Goal: Task Accomplishment & Management: Complete application form

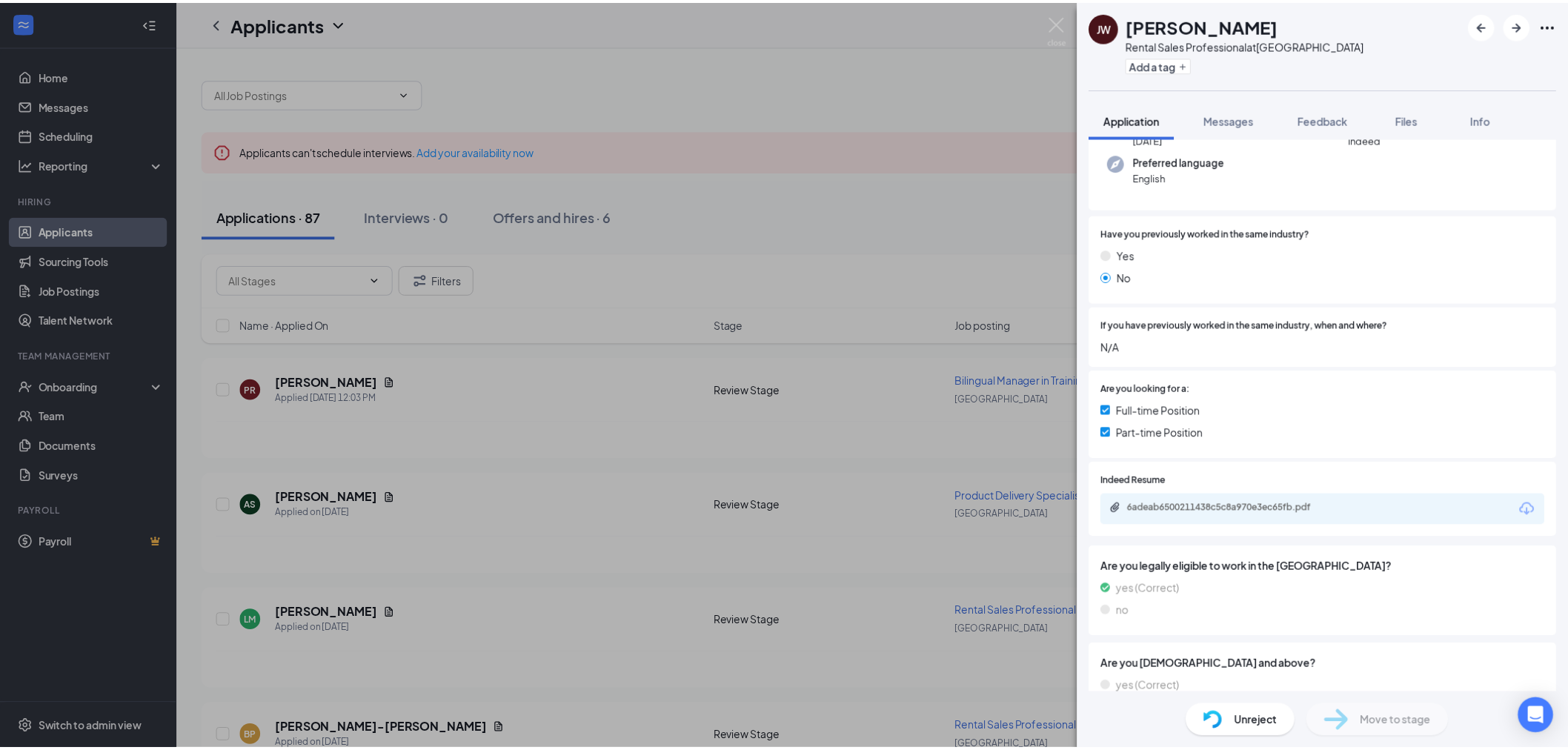
scroll to position [165, 0]
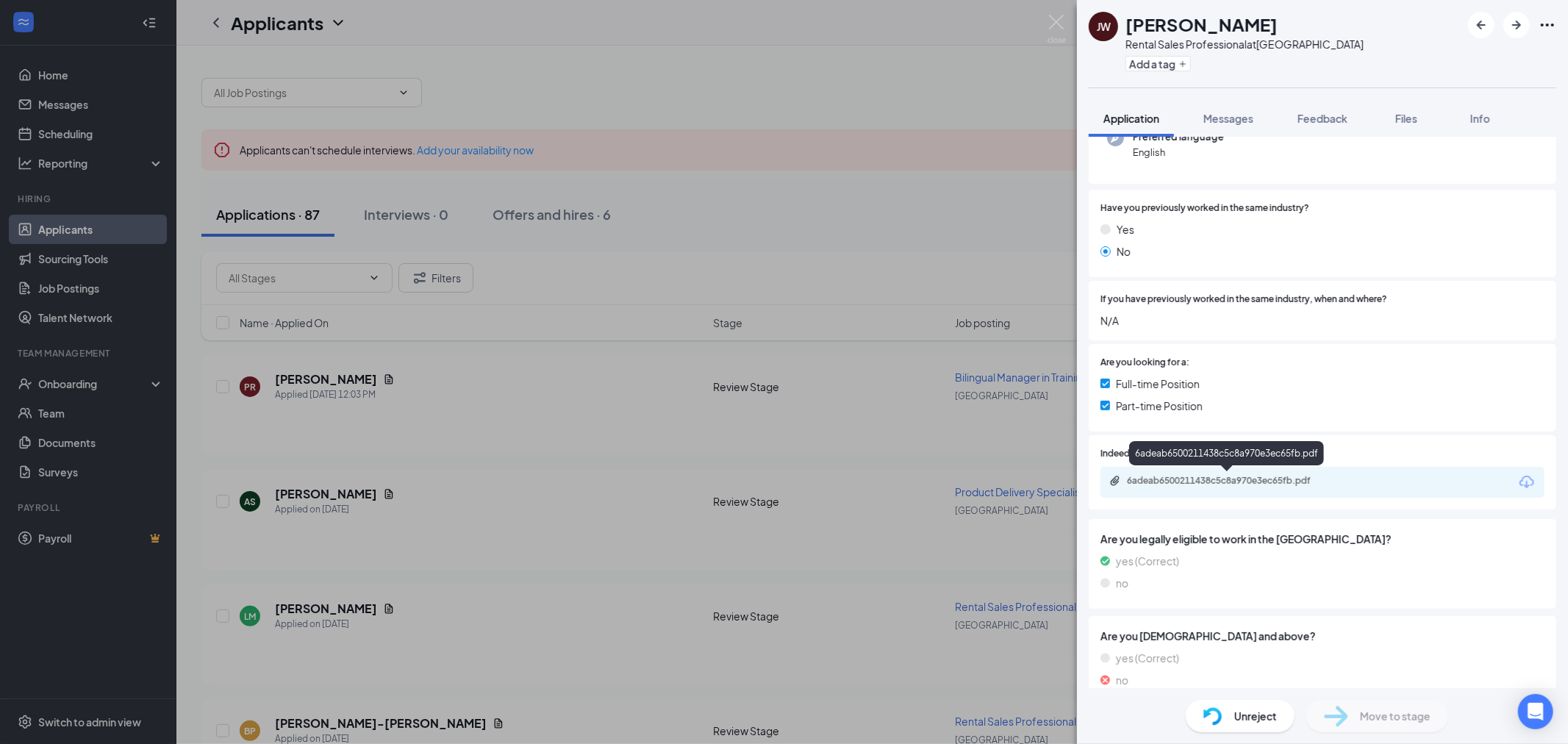
click at [1187, 479] on div "6adeab6500211438c5c8a970e3ec65fb.pdf" at bounding box center [1229, 480] width 206 height 12
click at [1055, 21] on img at bounding box center [1056, 29] width 18 height 28
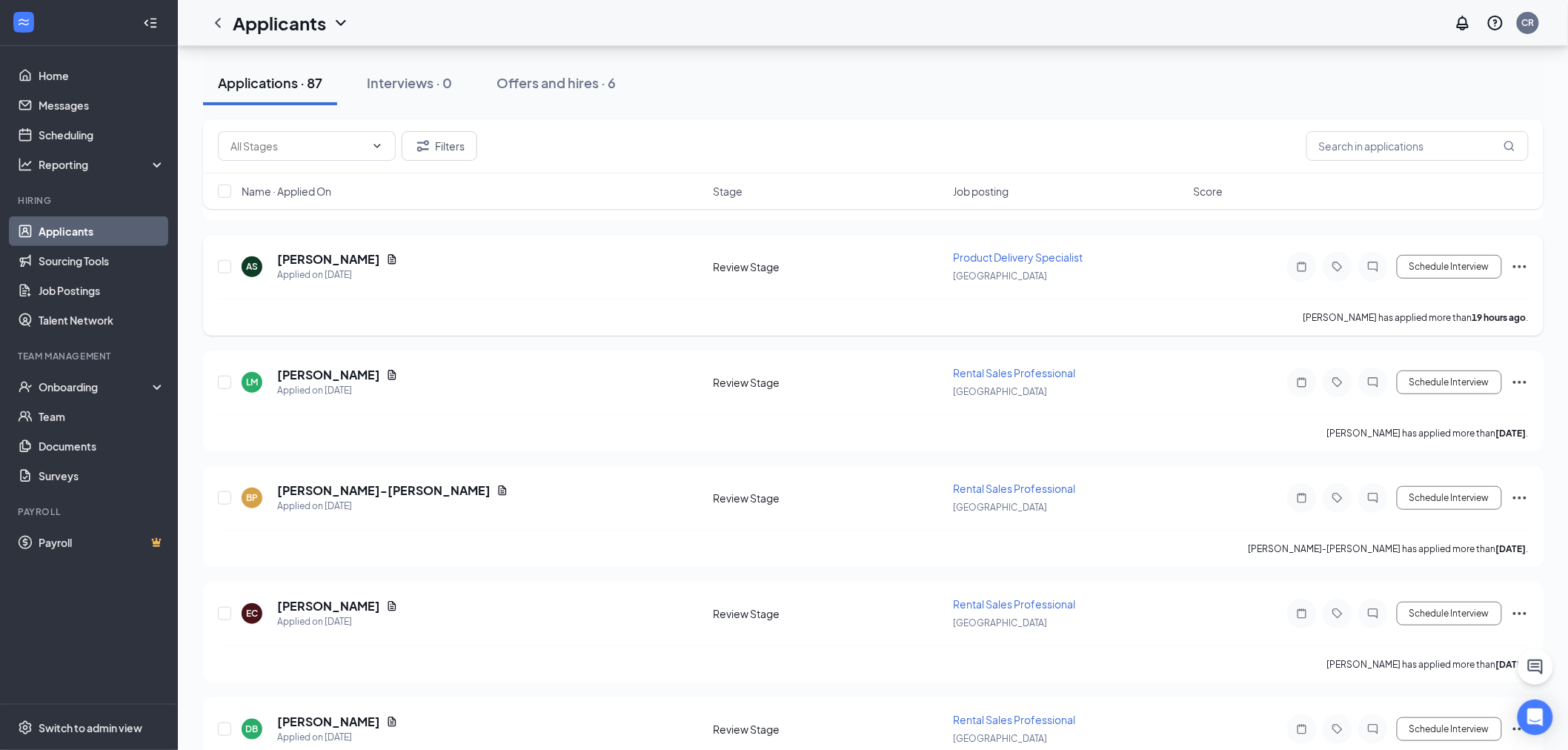
scroll to position [247, 0]
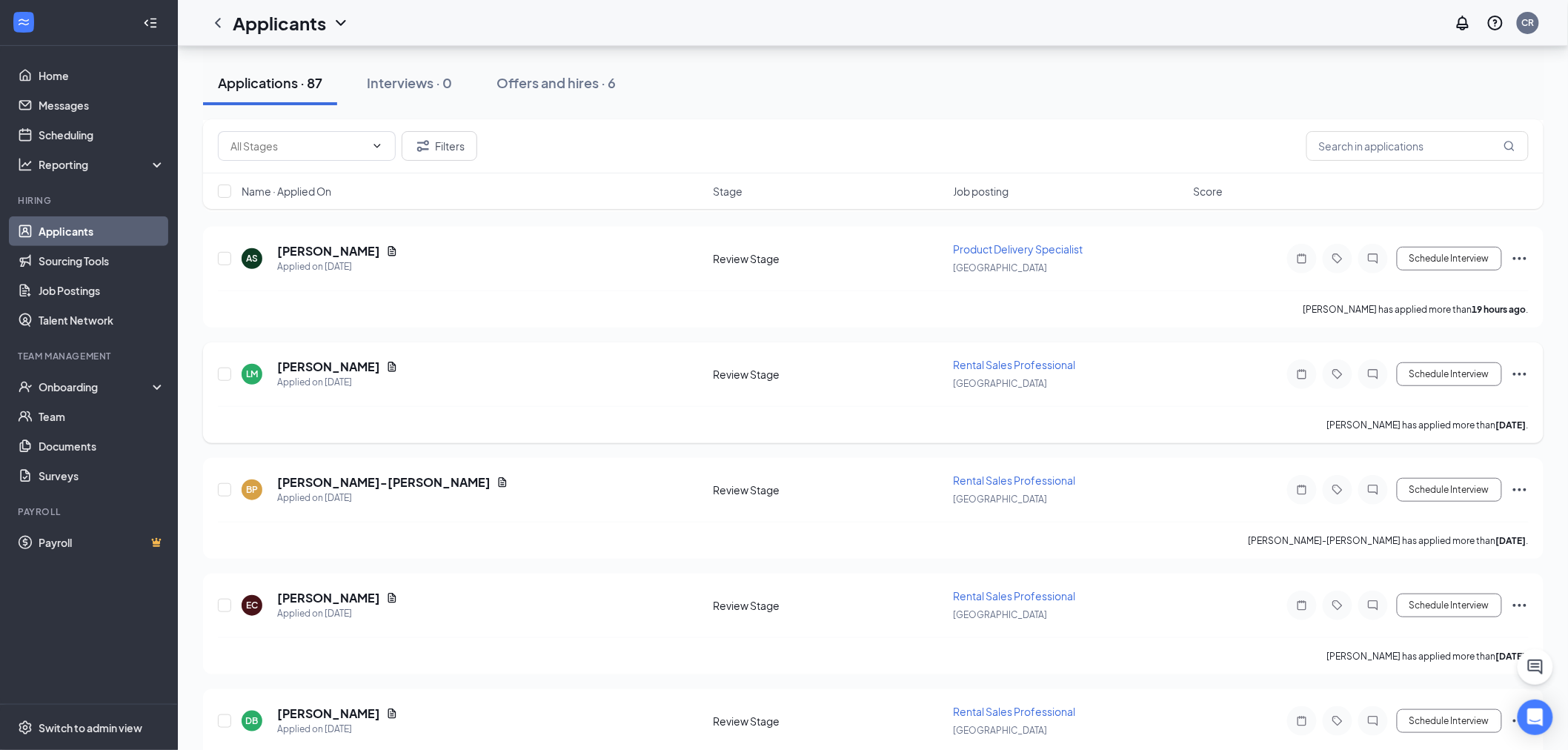
click at [1034, 359] on span "Rental Sales Professional" at bounding box center [1015, 365] width 123 height 14
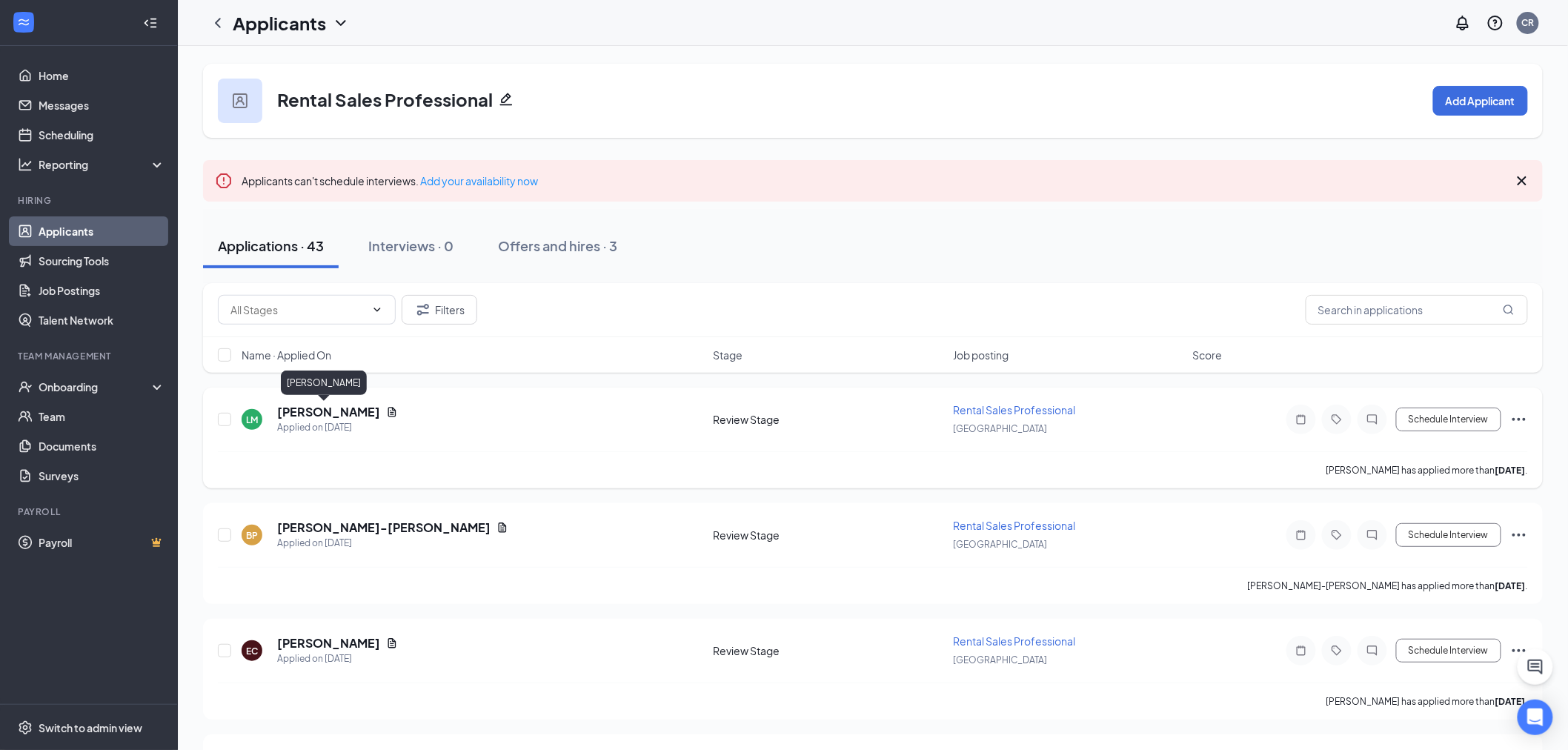
click at [293, 404] on h5 "[PERSON_NAME]" at bounding box center [328, 412] width 103 height 16
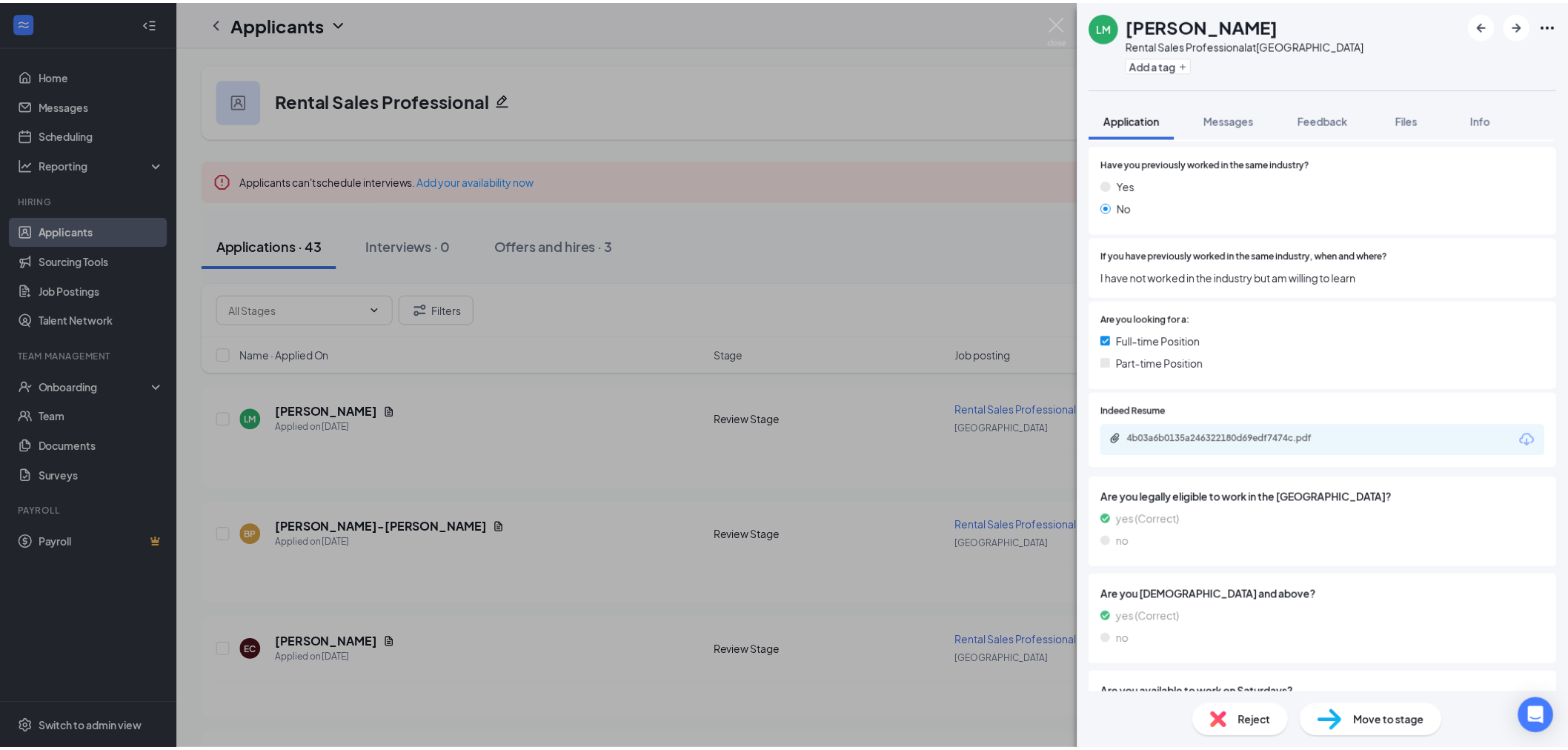
scroll to position [247, 0]
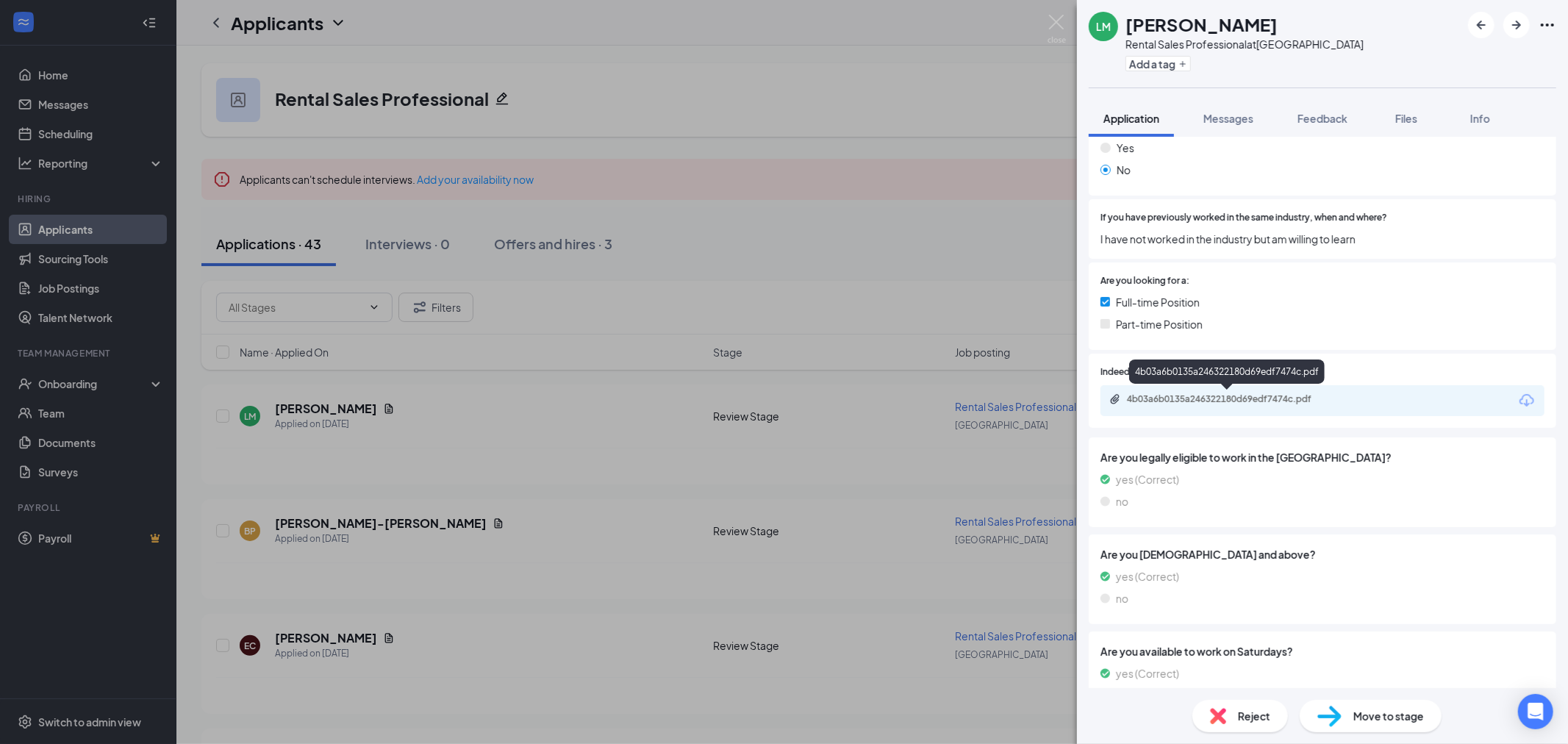
click at [1196, 400] on div "4b03a6b0135a246322180d69edf7474c.pdf" at bounding box center [1229, 399] width 206 height 12
click at [1052, 22] on img at bounding box center [1056, 29] width 18 height 28
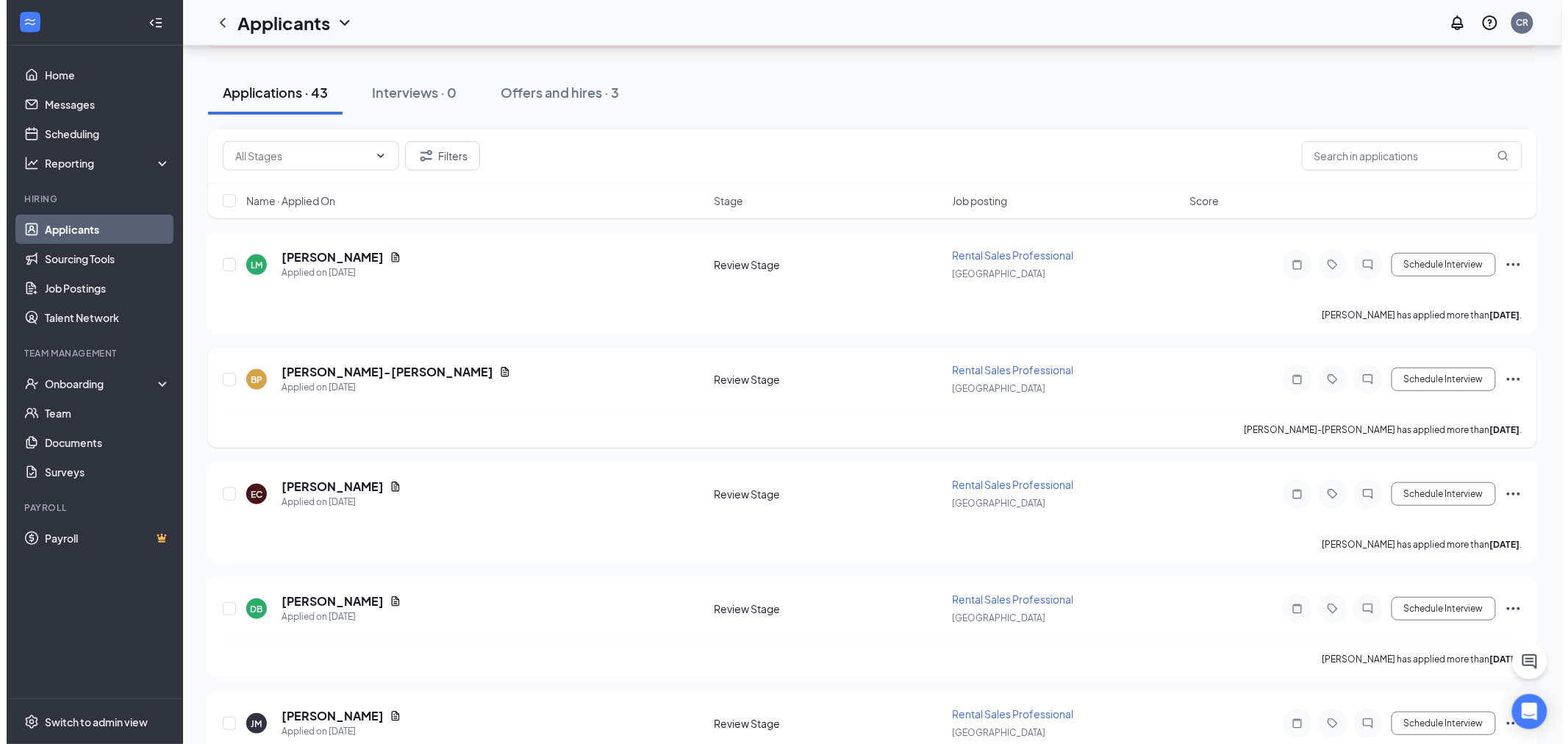
scroll to position [163, 0]
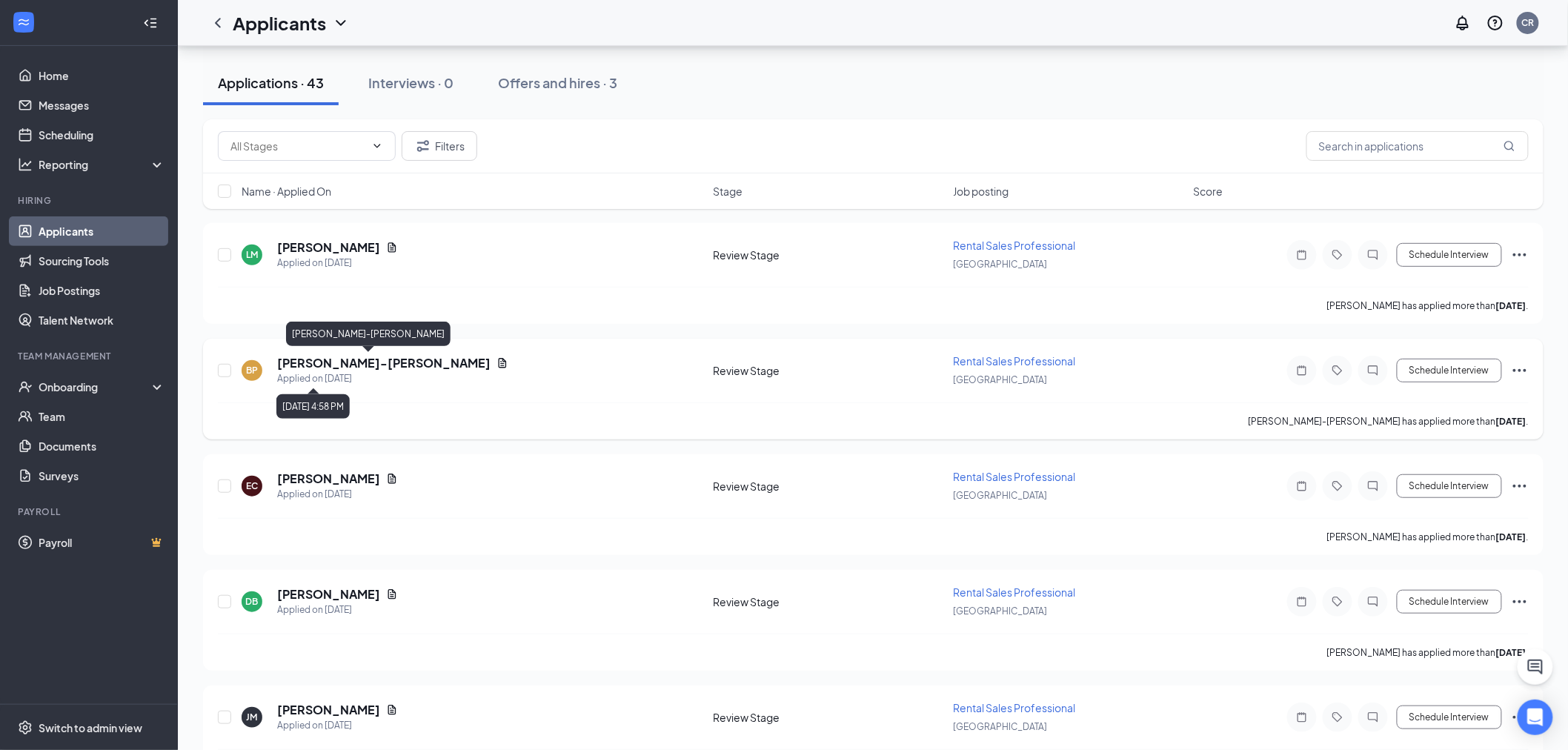
click at [361, 366] on h5 "[PERSON_NAME]-[PERSON_NAME]" at bounding box center [384, 363] width 213 height 16
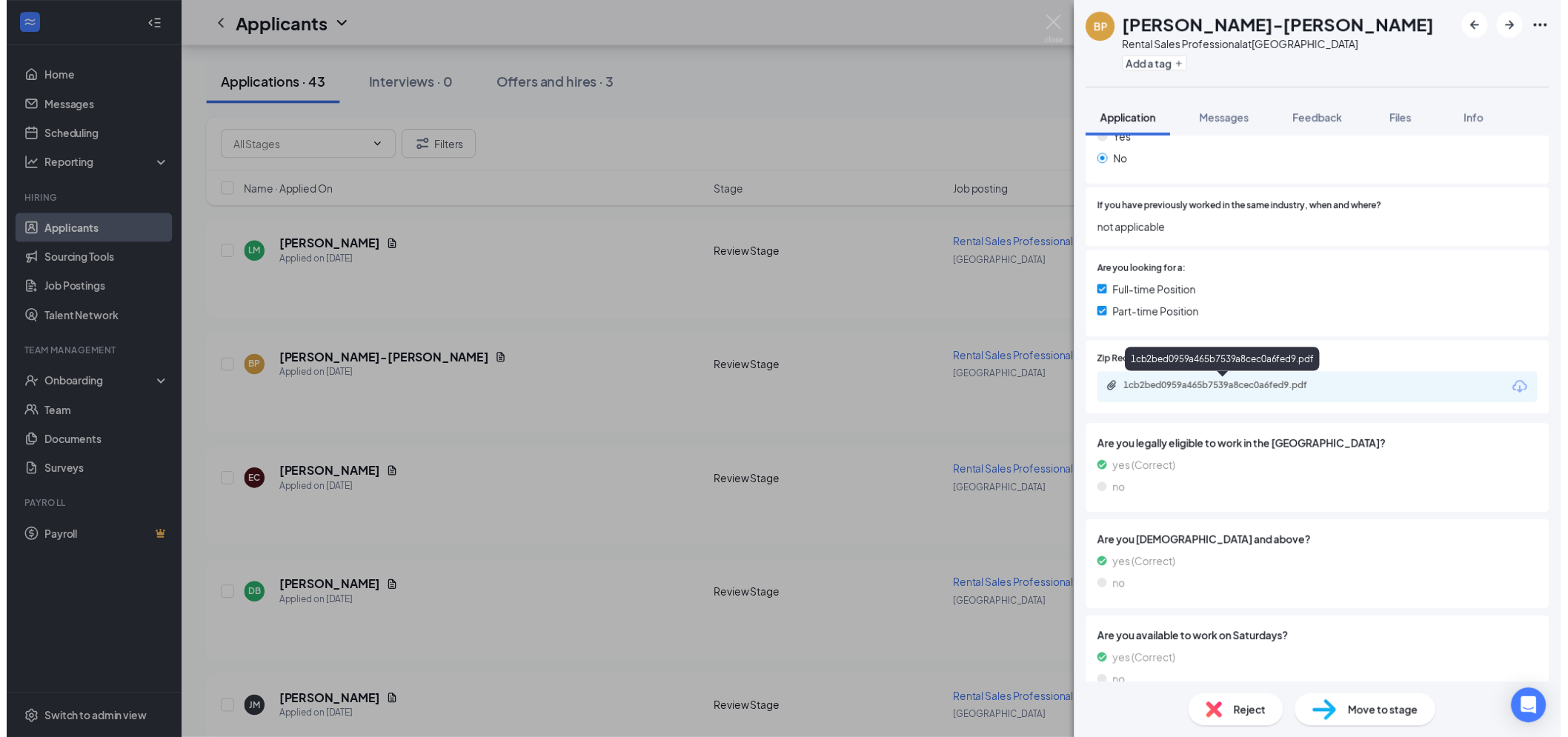
scroll to position [268, 0]
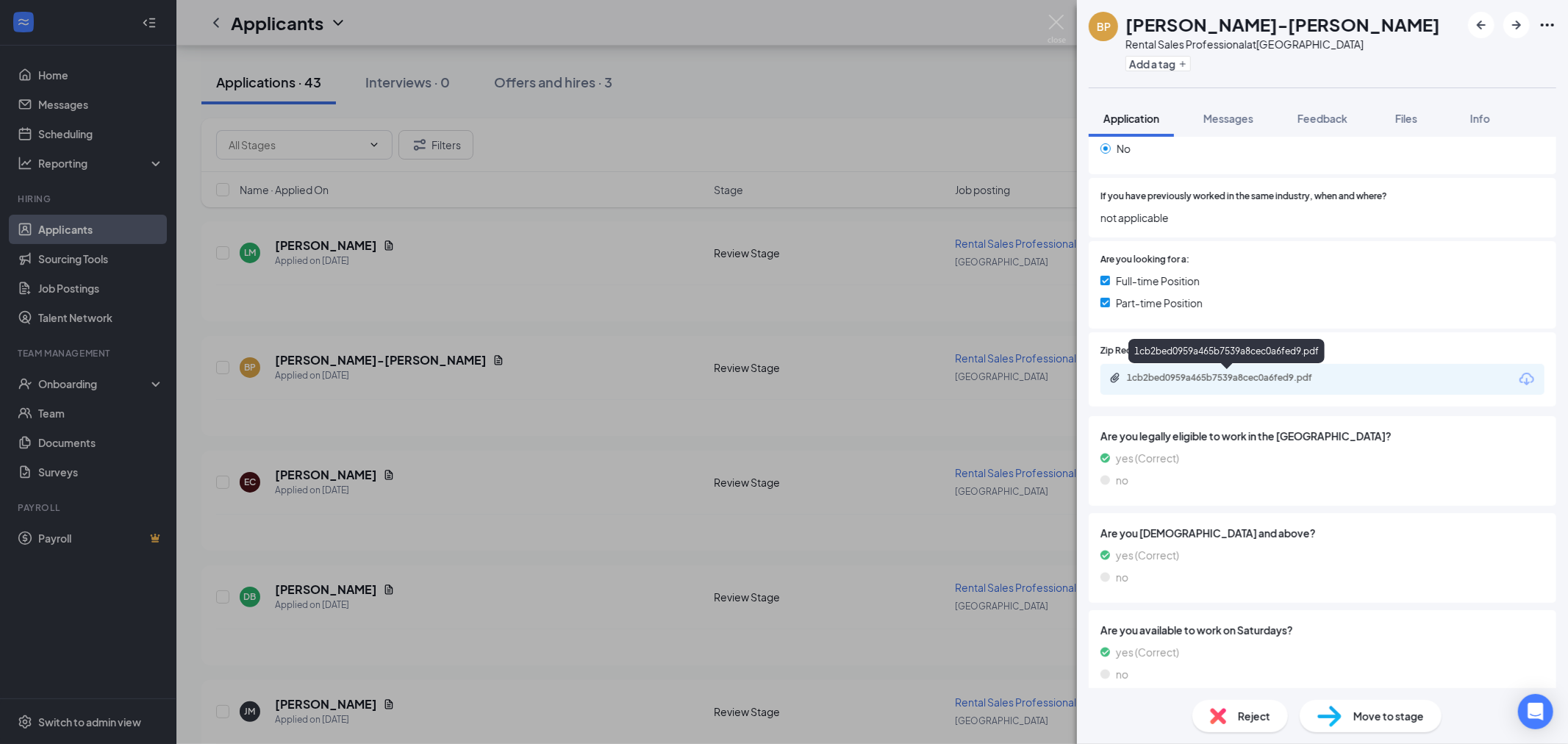
click at [1230, 383] on div "1cb2bed0959a465b7539a8cec0a6fed9.pdf" at bounding box center [1229, 379] width 238 height 14
click at [1047, 24] on img at bounding box center [1056, 29] width 18 height 28
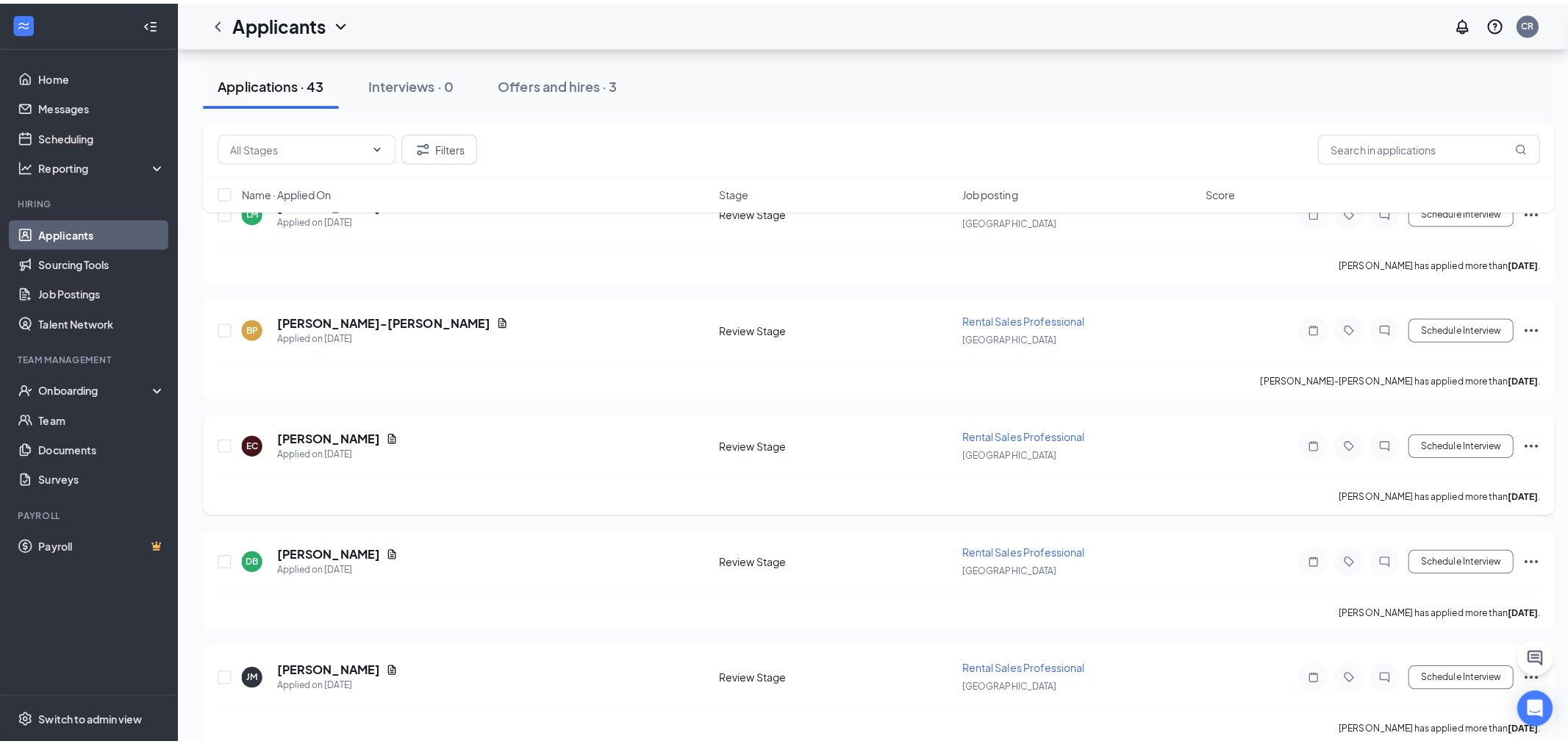
scroll to position [245, 0]
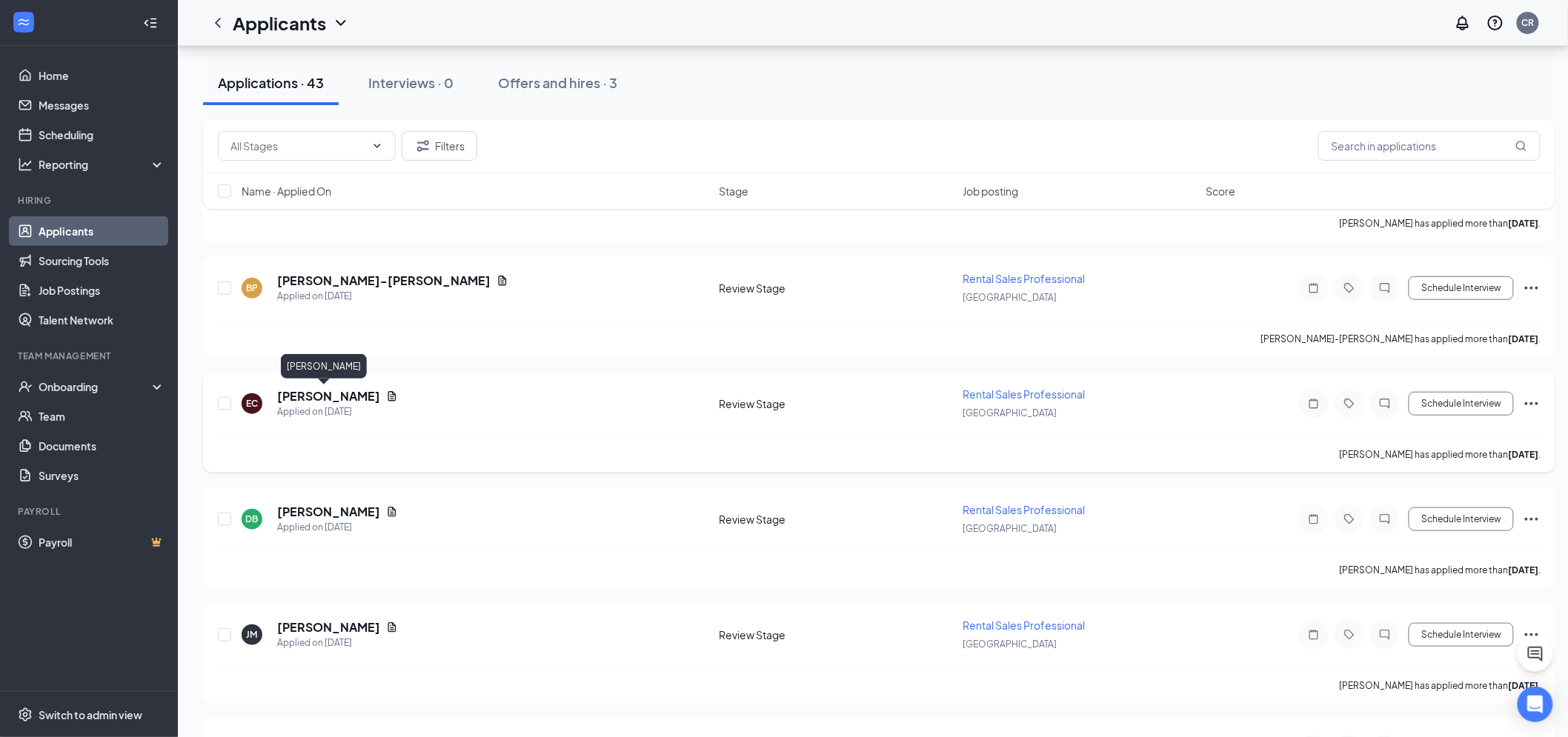
click at [323, 388] on h5 "[PERSON_NAME]" at bounding box center [328, 396] width 103 height 16
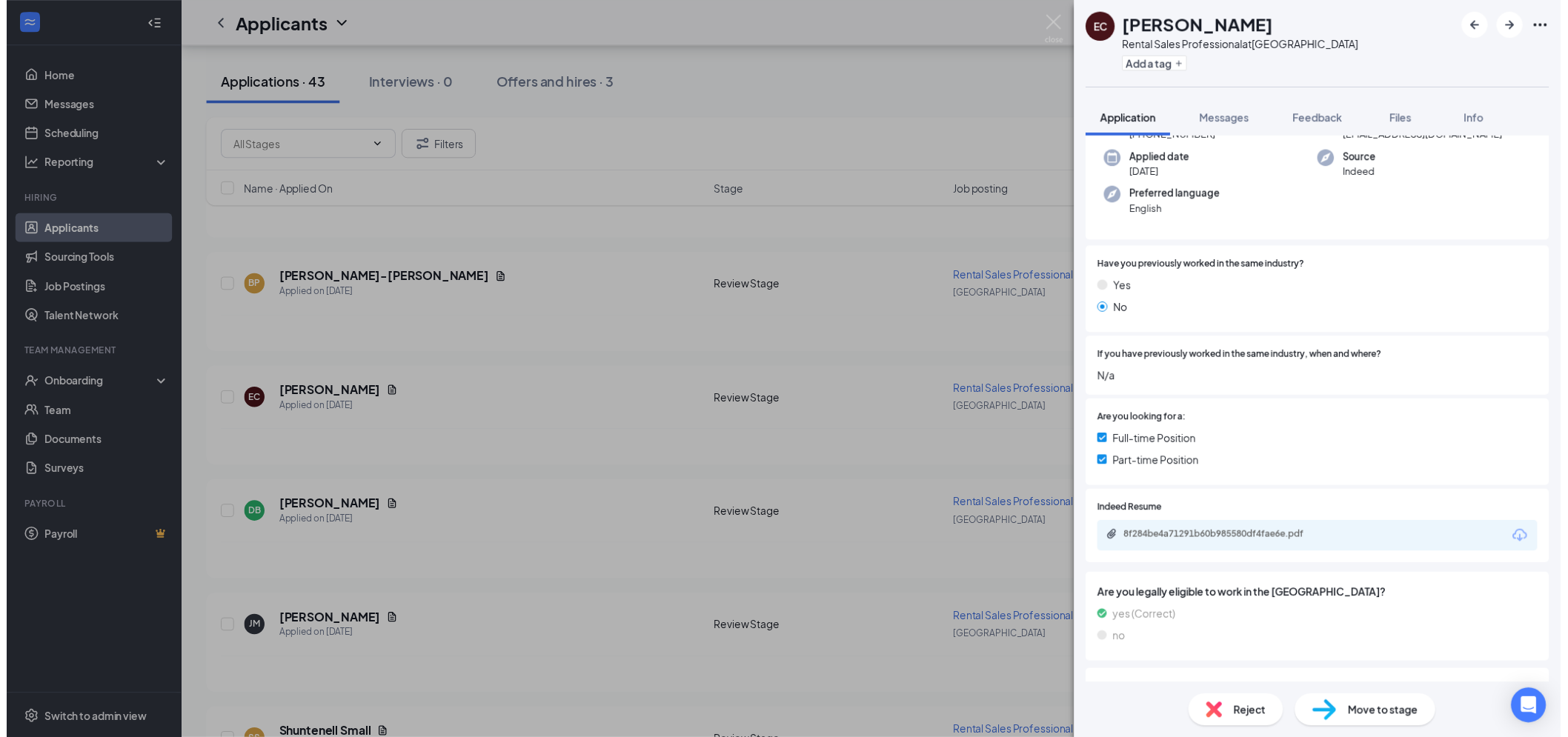
scroll to position [275, 0]
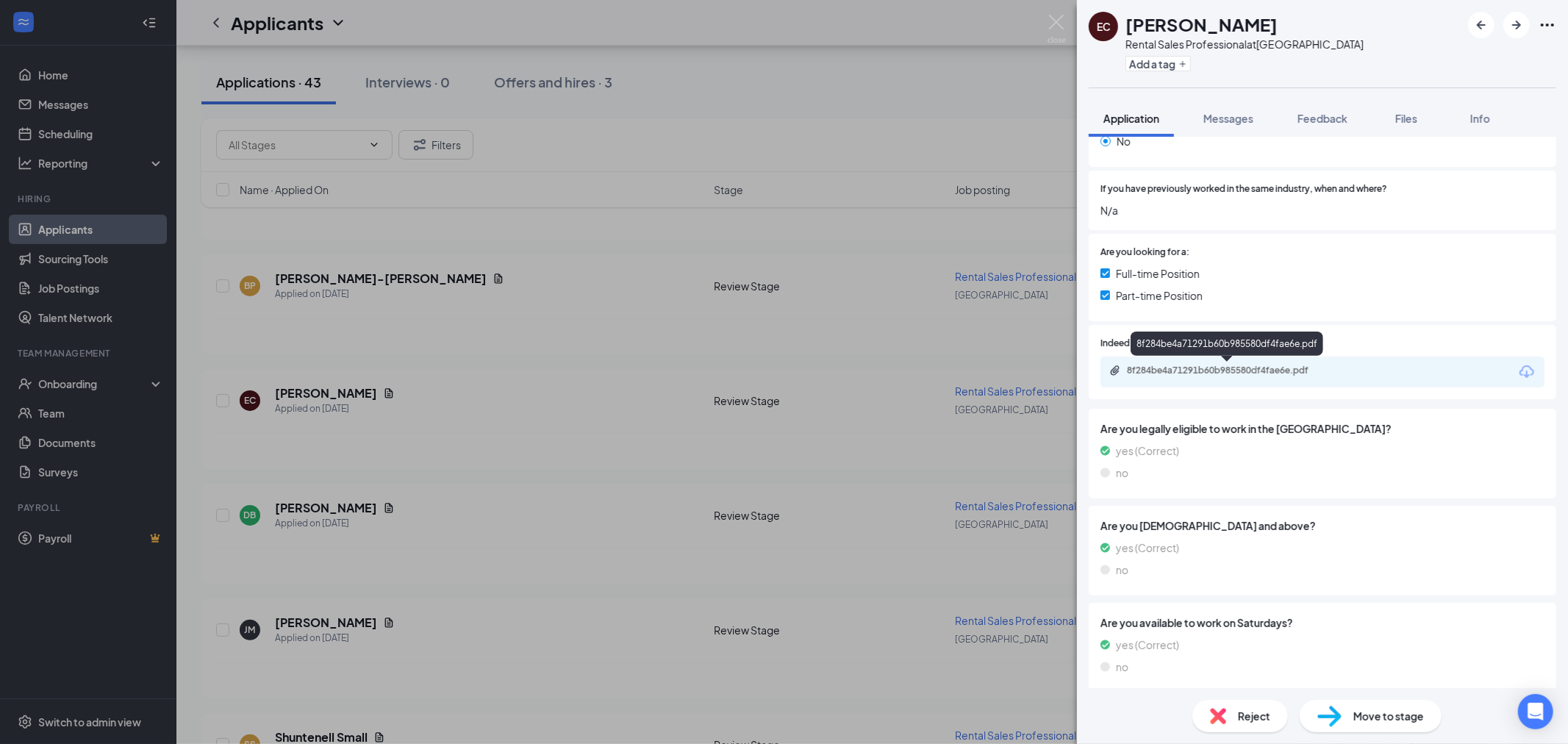
click at [1228, 365] on div "8f284be4a71291b60b985580df4fae6e.pdf" at bounding box center [1229, 370] width 206 height 12
click at [1066, 27] on img at bounding box center [1056, 29] width 18 height 28
